Goal: Find specific page/section: Find specific page/section

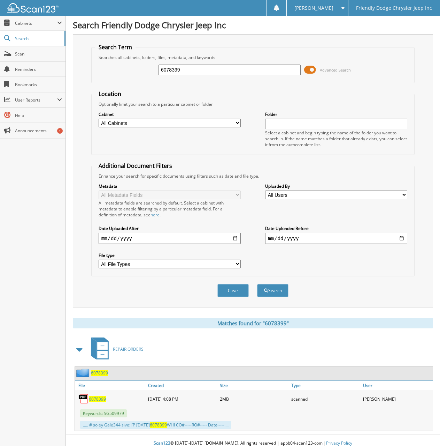
drag, startPoint x: 186, startPoint y: 71, endPoint x: 120, endPoint y: 67, distance: 66.0
click at [120, 67] on div "6078399 Advanced Search" at bounding box center [253, 69] width 316 height 19
type input "6078451"
click at [257, 284] on button "Search" at bounding box center [272, 290] width 31 height 13
click at [98, 400] on span "6078451" at bounding box center [97, 399] width 17 height 6
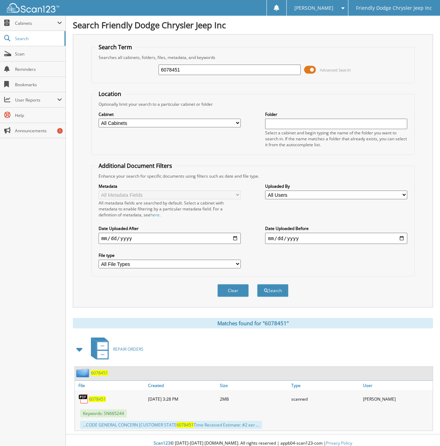
click at [27, 234] on div "Close Cabinets My Company Email Addresses Search Scan" at bounding box center [33, 231] width 66 height 430
click at [20, 240] on div "Close Cabinets My Company Email Addresses Search Scan" at bounding box center [33, 231] width 66 height 430
drag, startPoint x: 163, startPoint y: 70, endPoint x: 106, endPoint y: 70, distance: 56.8
click at [106, 70] on div "6078451 Advanced Search" at bounding box center [253, 69] width 316 height 19
type input "6077897"
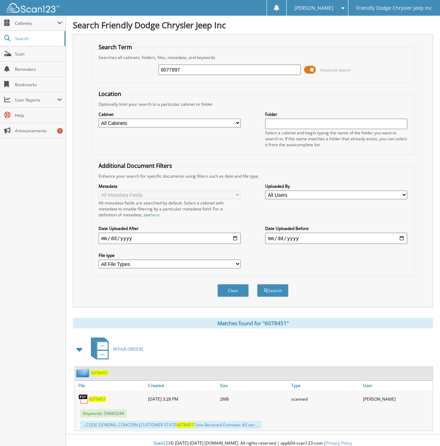
click at [257, 284] on button "Search" at bounding box center [272, 290] width 31 height 13
drag, startPoint x: 191, startPoint y: 67, endPoint x: 101, endPoint y: 72, distance: 90.4
click at [101, 72] on div "6077897 Advanced Search" at bounding box center [253, 69] width 316 height 19
type input "6078451"
click at [257, 284] on button "Search" at bounding box center [272, 290] width 31 height 13
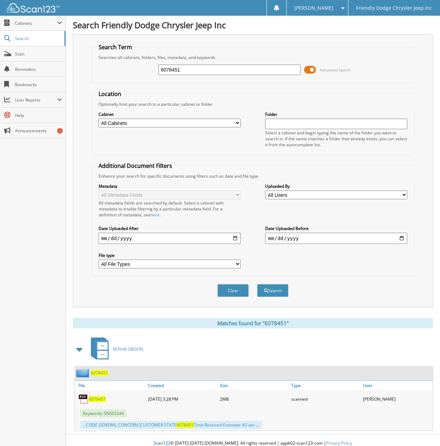
click at [97, 400] on span "6078451" at bounding box center [97, 399] width 17 height 6
click at [95, 399] on span "6078451" at bounding box center [97, 399] width 17 height 6
